Goal: Check status: Check status

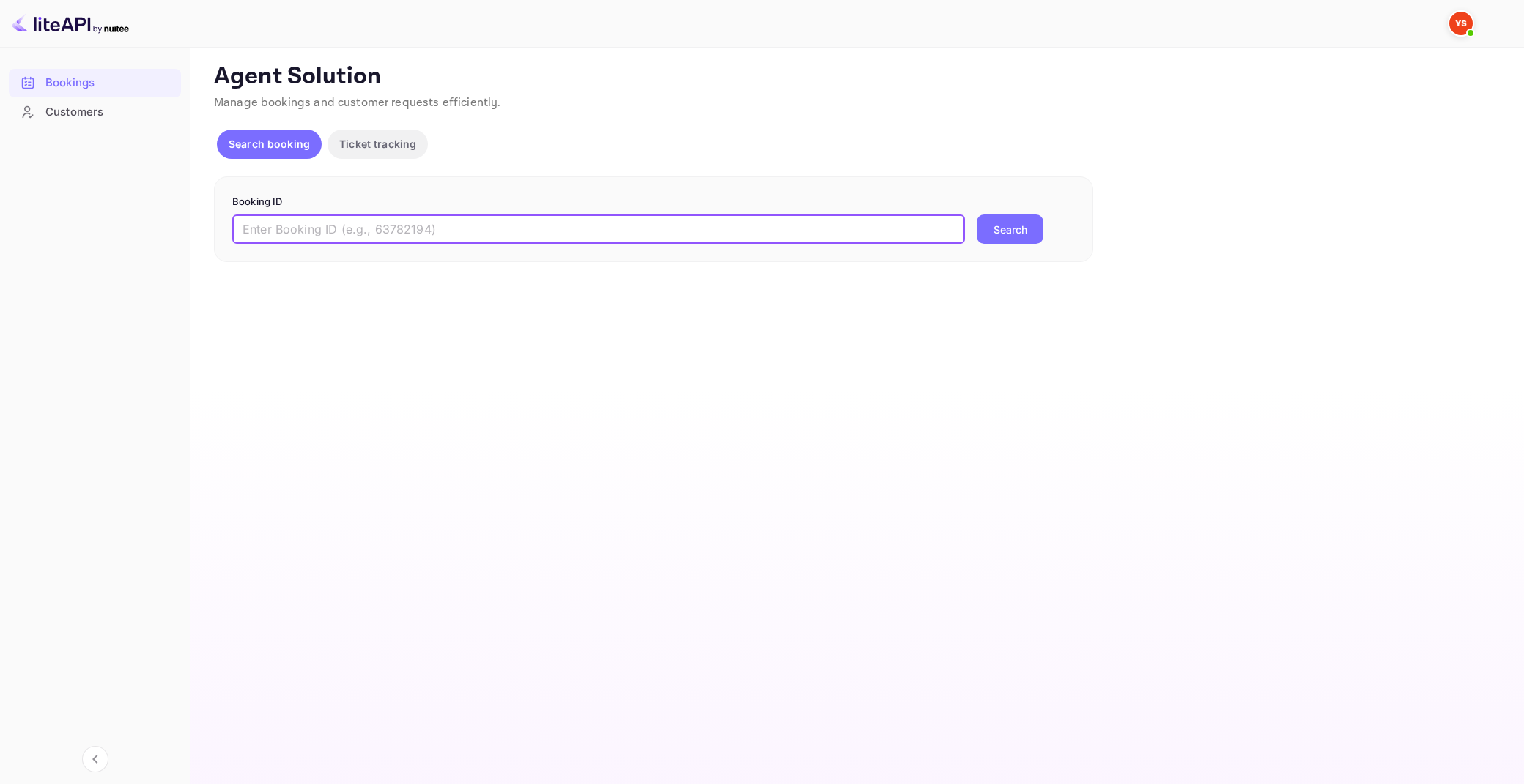
click at [540, 216] on input "text" at bounding box center [598, 229] width 733 height 29
type input "8763858"
click at [977, 214] on button "Search" at bounding box center [1010, 229] width 67 height 29
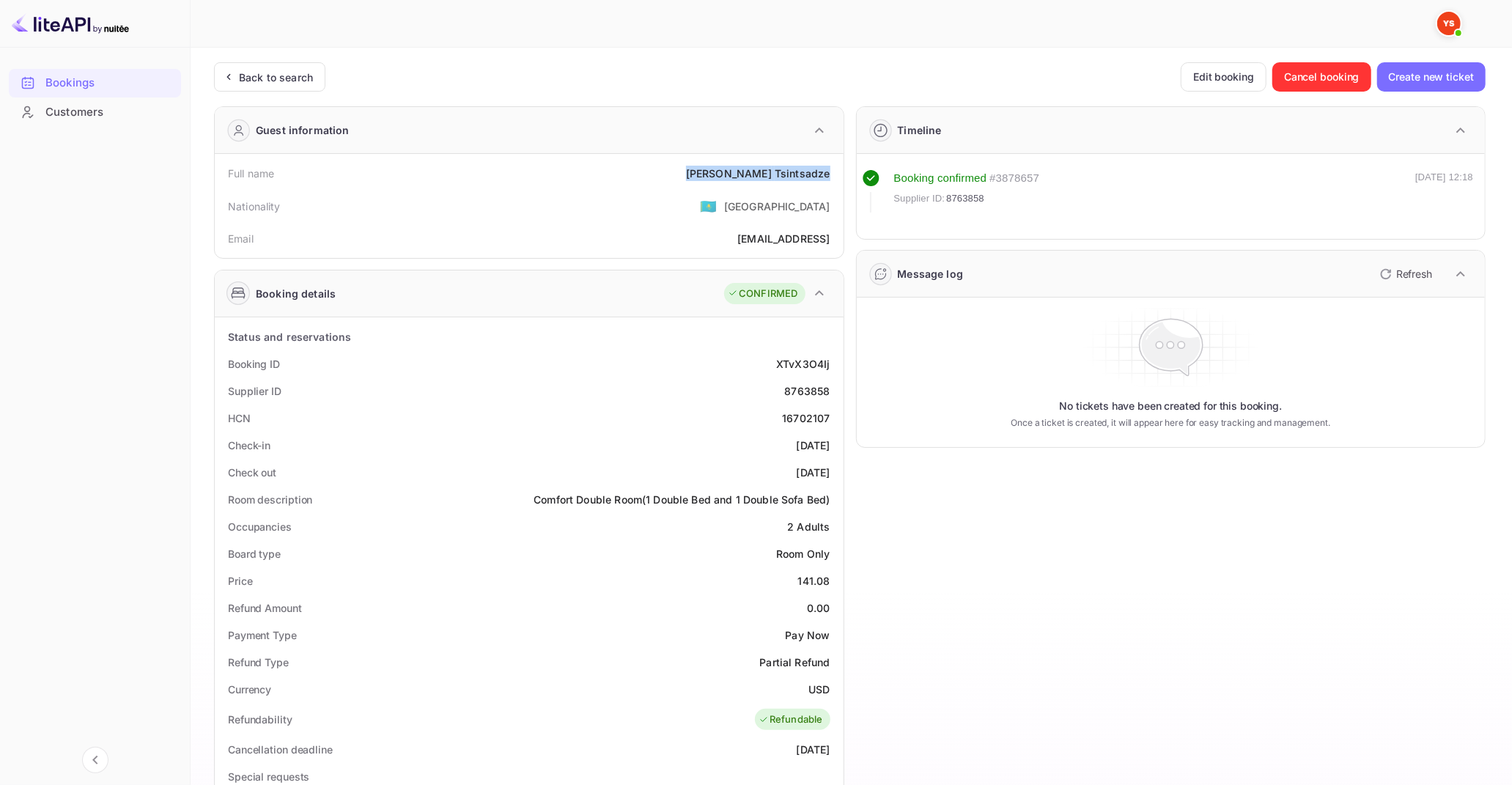
drag, startPoint x: 731, startPoint y: 172, endPoint x: 830, endPoint y: 174, distance: 99.0
click at [830, 174] on div "Full name [PERSON_NAME]" at bounding box center [529, 174] width 618 height 27
copy div "[PERSON_NAME]"
drag, startPoint x: 800, startPoint y: 577, endPoint x: 827, endPoint y: 582, distance: 27.5
click at [827, 582] on div "141.08" at bounding box center [814, 581] width 32 height 16
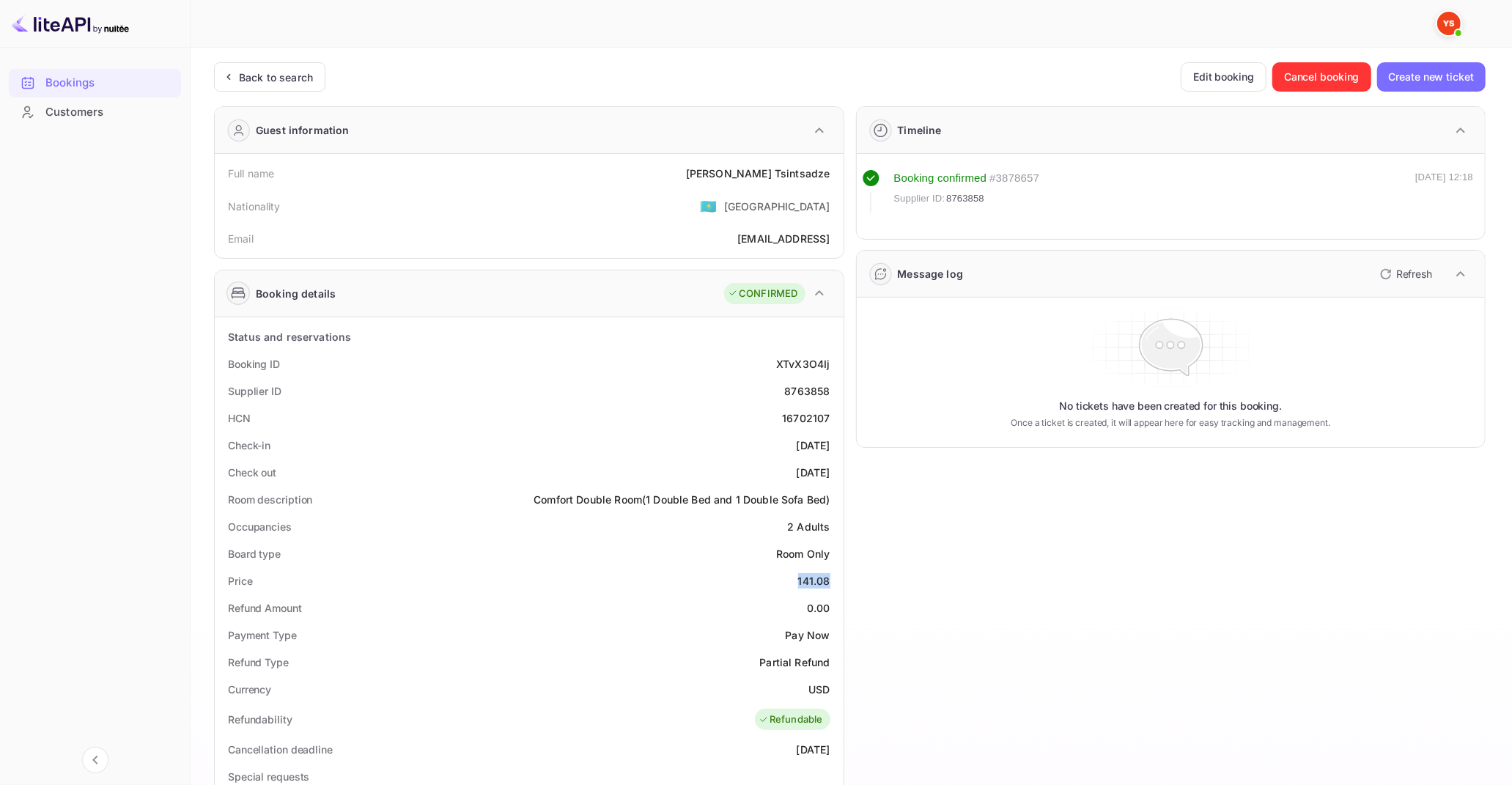
copy div "141.08"
drag, startPoint x: 809, startPoint y: 686, endPoint x: 832, endPoint y: 690, distance: 23.3
click at [832, 690] on div "Currency USD" at bounding box center [529, 690] width 618 height 27
copy div "USD"
